Goal: Task Accomplishment & Management: Use online tool/utility

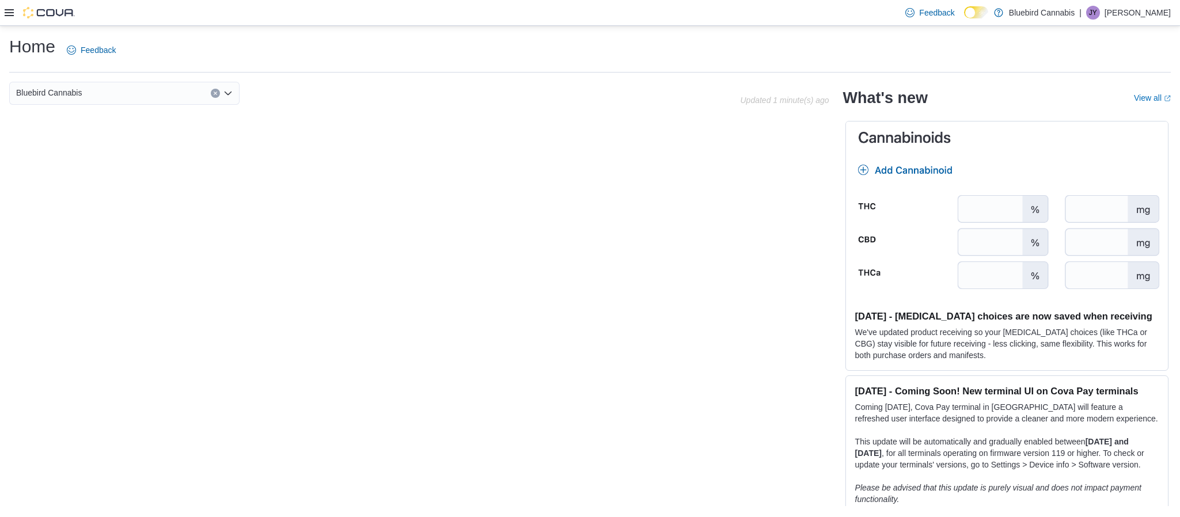
click at [10, 13] on icon at bounding box center [9, 12] width 9 height 7
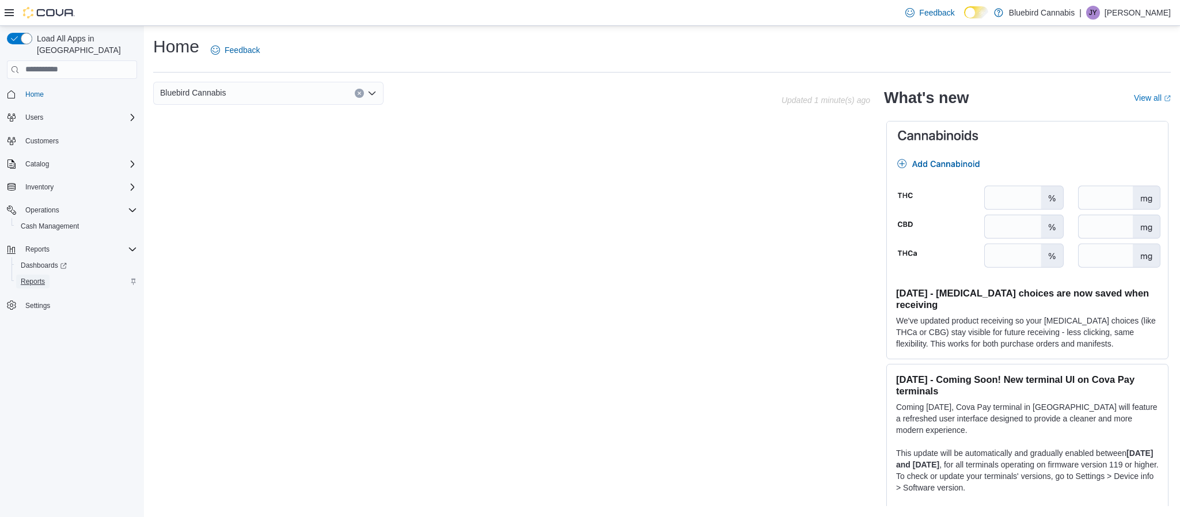
click at [40, 277] on span "Reports" at bounding box center [33, 281] width 24 height 9
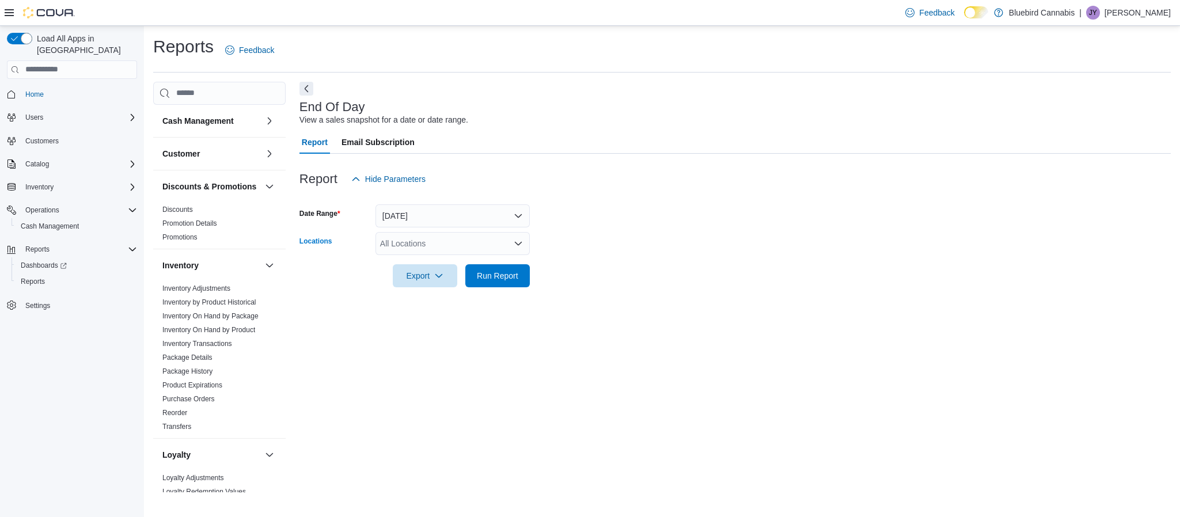
click at [458, 244] on div "All Locations" at bounding box center [453, 243] width 154 height 23
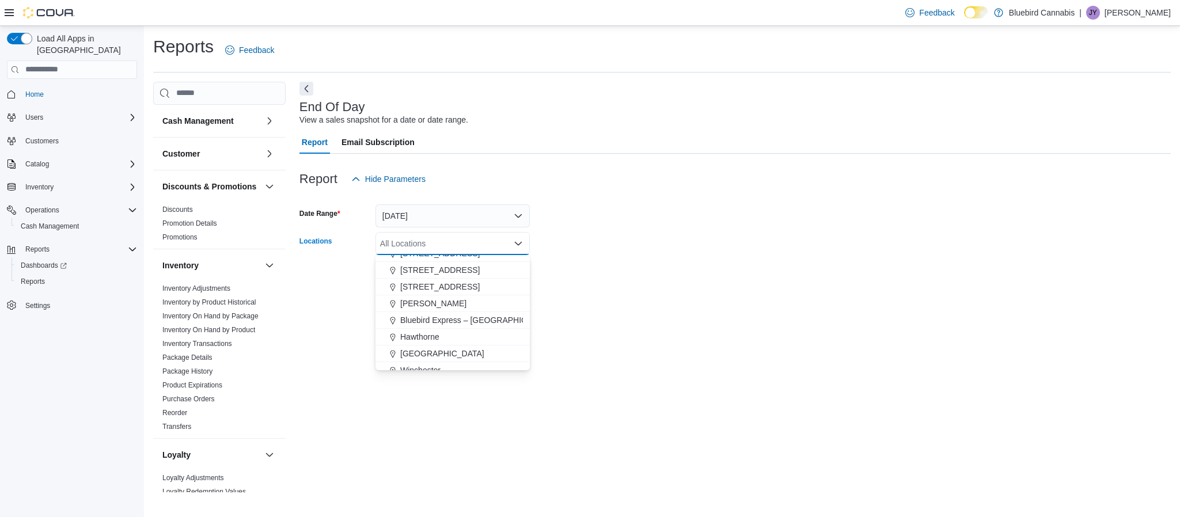
scroll to position [100, 0]
click at [463, 262] on span "5530 Manotick Main St." at bounding box center [439, 263] width 79 height 12
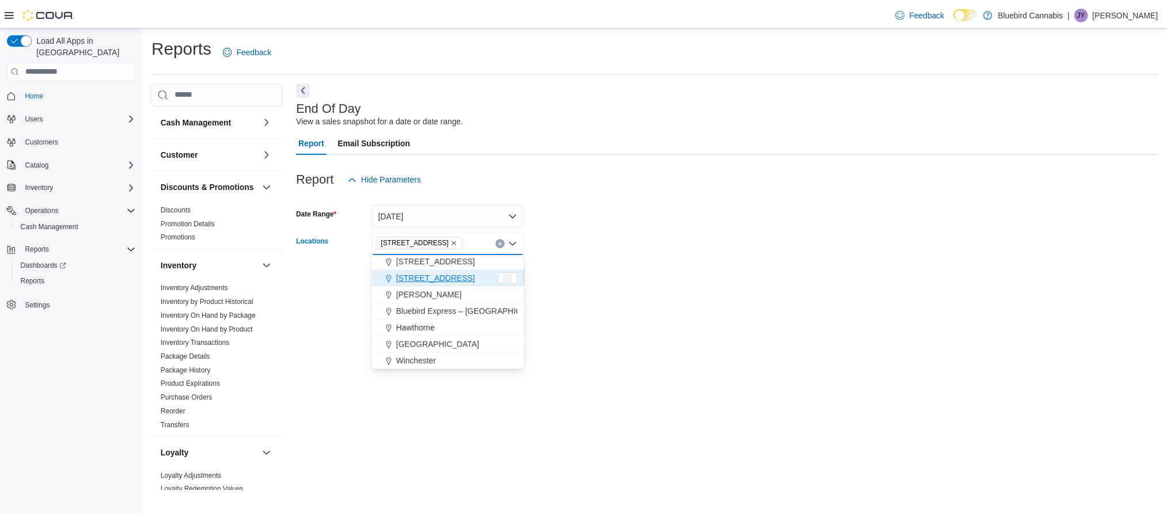
scroll to position [85, 0]
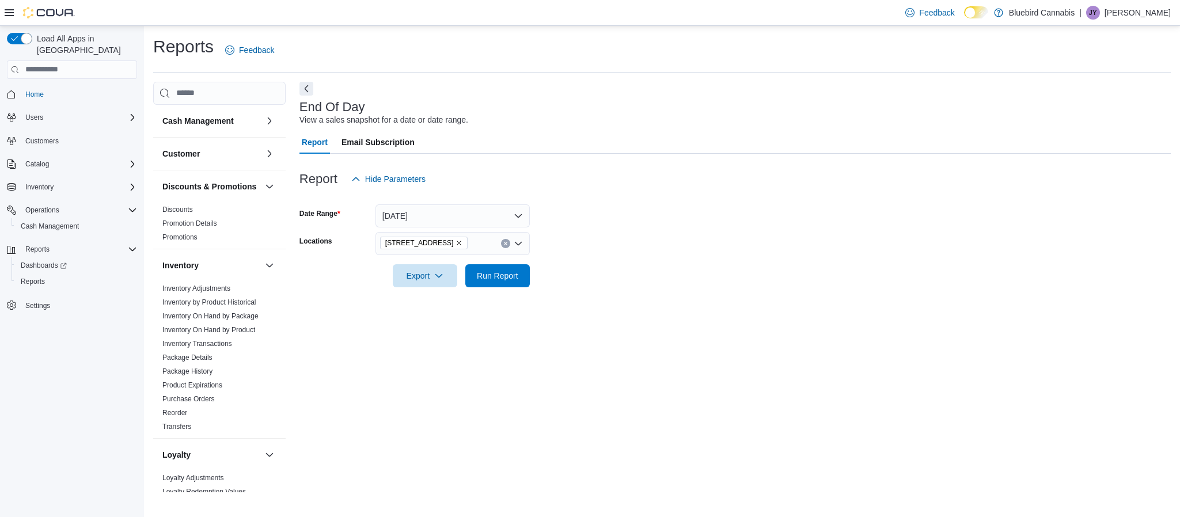
click at [575, 339] on div "End Of Day View a sales snapshot for a date or date range. Report Email Subscri…" at bounding box center [735, 287] width 871 height 411
click at [497, 275] on span "Run Report" at bounding box center [497, 276] width 41 height 12
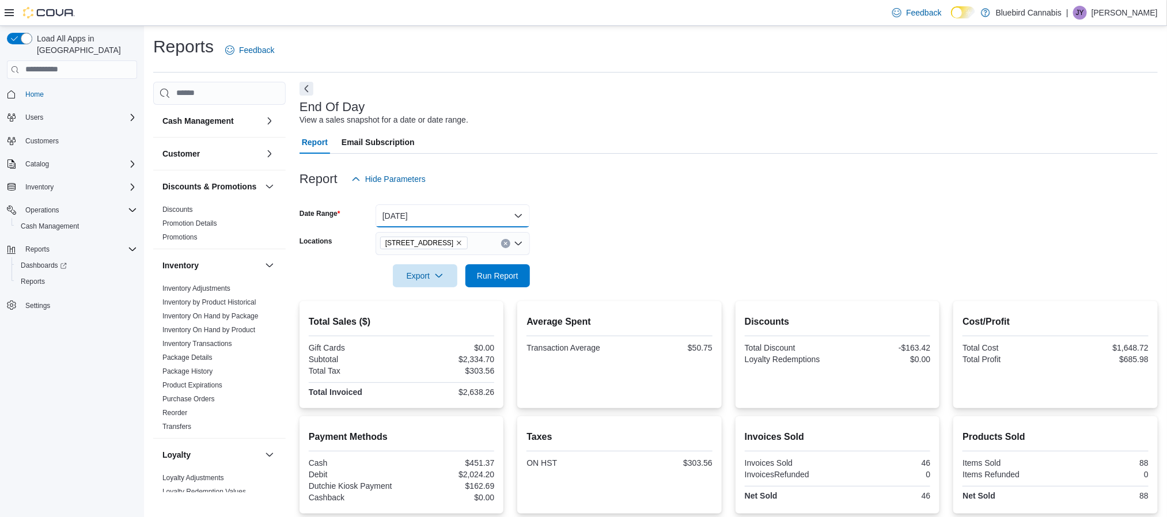
click at [480, 213] on button "Today" at bounding box center [453, 215] width 154 height 23
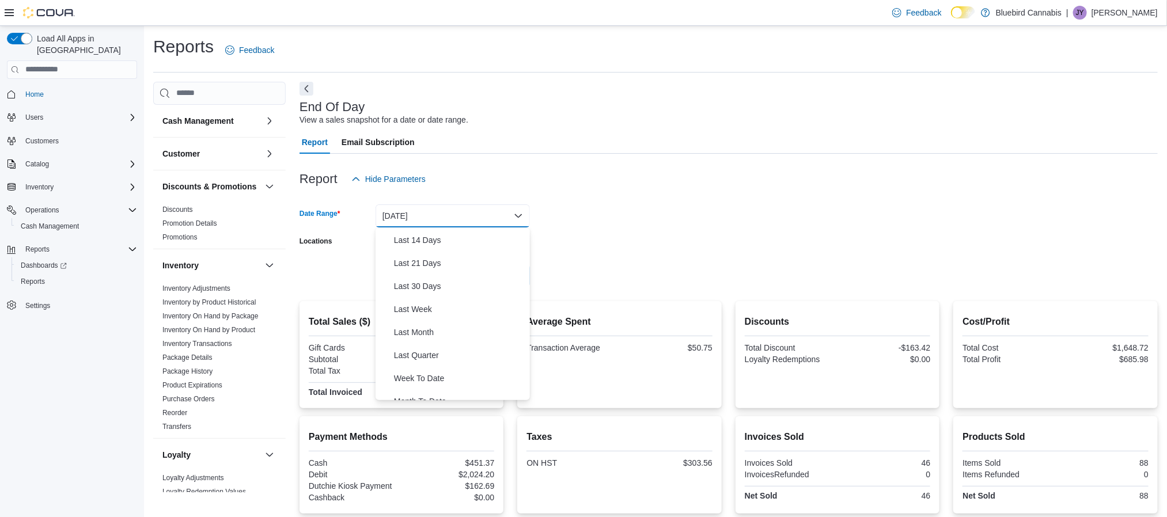
scroll to position [130, 0]
click at [434, 382] on span "Month To Date" at bounding box center [459, 386] width 131 height 14
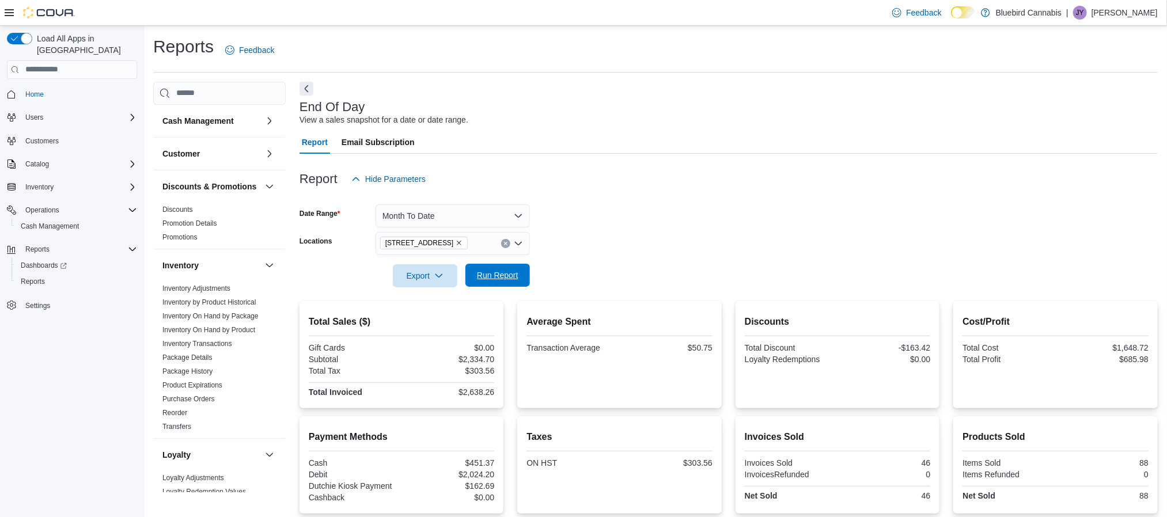
click at [510, 275] on span "Run Report" at bounding box center [497, 276] width 41 height 12
click at [501, 277] on span "Run Report" at bounding box center [497, 276] width 41 height 12
